Goal: Obtain resource: Obtain resource

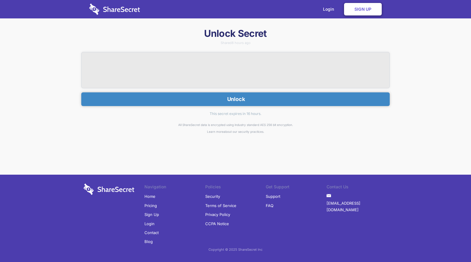
click at [230, 96] on button "Unlock" at bounding box center [235, 99] width 309 height 14
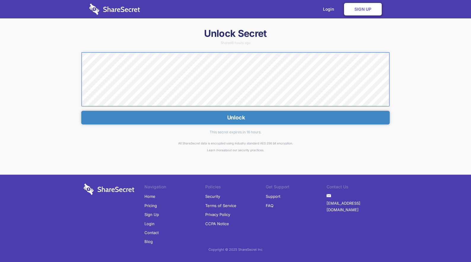
click at [70, 52] on div "Unlock Secret Shared 8 hours ago Unlock This secret expires in 16 hours. All Sh…" at bounding box center [235, 133] width 471 height 213
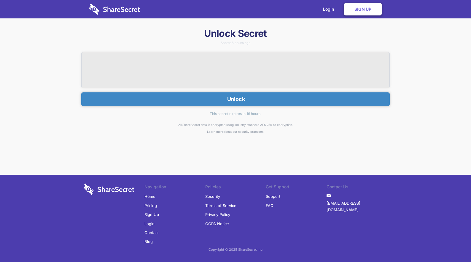
click at [222, 95] on button "Unlock" at bounding box center [235, 99] width 309 height 14
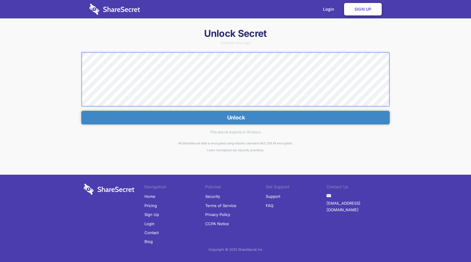
click at [68, 49] on div "Unlock Secret Shared 8 hours ago Unlock This secret expires in 16 hours. All Sh…" at bounding box center [235, 133] width 471 height 213
